Goal: Book appointment/travel/reservation

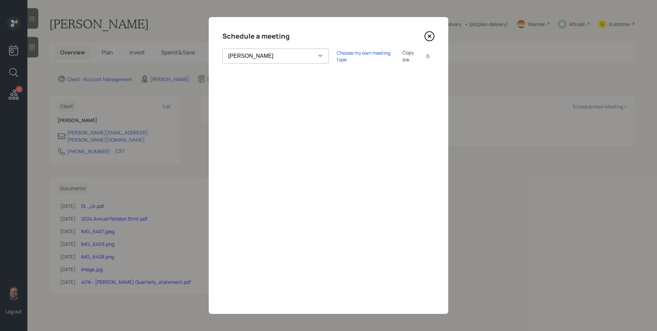
select select "d946c976-65aa-4529-ac9d-02c4f1114fc0"
click at [337, 56] on div "Choose my own meeting type" at bounding box center [365, 56] width 57 height 13
click at [431, 37] on icon at bounding box center [429, 36] width 3 height 3
